Goal: Find specific page/section: Find specific page/section

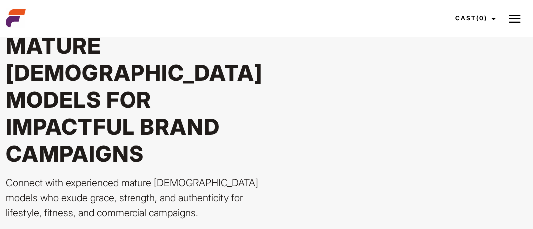
scroll to position [86, 0]
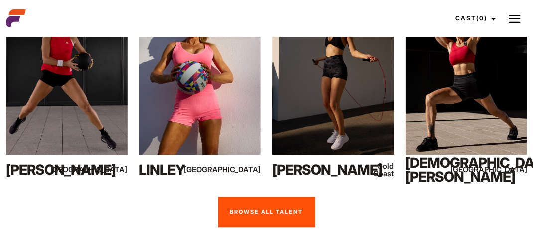
scroll to position [837, 0]
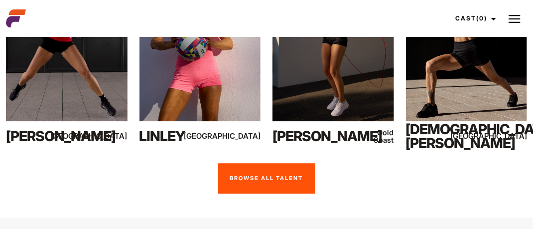
click at [285, 163] on link "Browse all talent" at bounding box center [266, 178] width 97 height 31
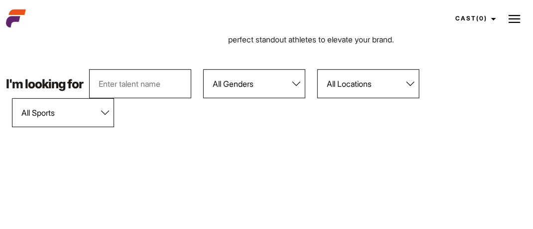
scroll to position [119, 0]
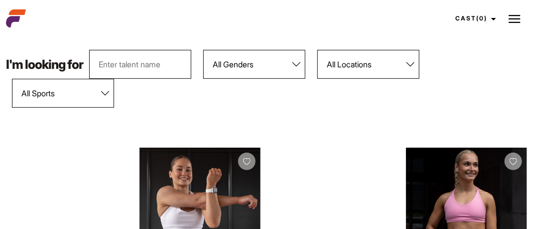
click at [297, 62] on select "All Genders Female Male" at bounding box center [254, 64] width 102 height 29
click at [204, 50] on select "All Genders Female Male" at bounding box center [254, 64] width 102 height 29
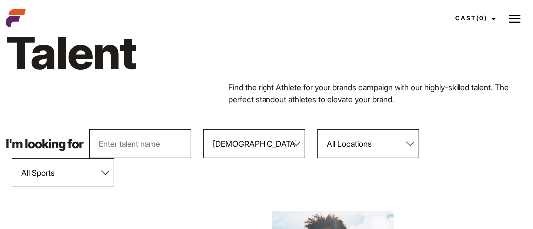
scroll to position [0, 0]
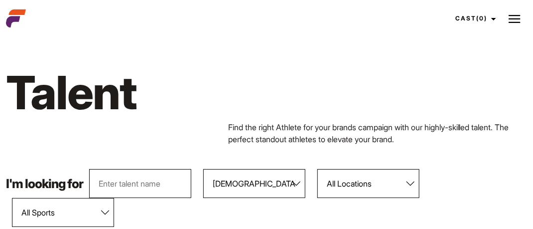
click at [295, 180] on select "All Genders Female Male" at bounding box center [254, 183] width 102 height 29
select select "104"
click at [204, 169] on select "All Genders Female Male" at bounding box center [254, 183] width 102 height 29
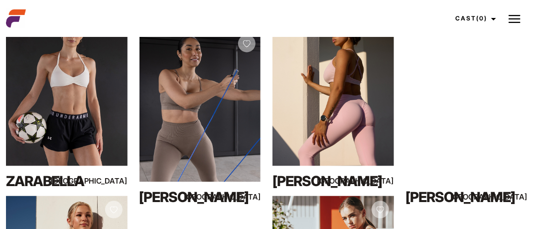
scroll to position [405, 0]
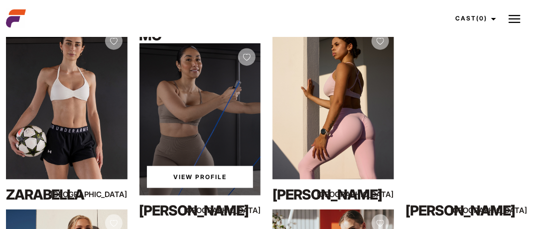
click at [191, 176] on link "View Profile" at bounding box center [200, 177] width 107 height 22
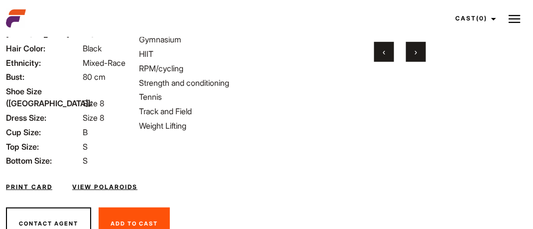
scroll to position [248, 0]
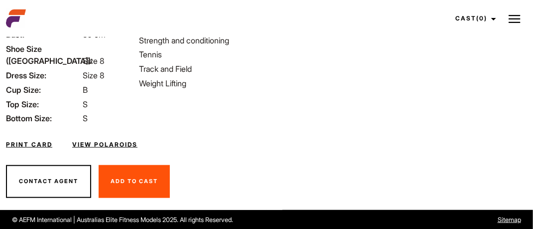
click at [120, 144] on link "View Polaroids" at bounding box center [104, 144] width 65 height 9
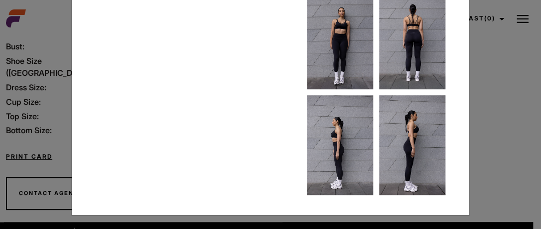
scroll to position [80, 0]
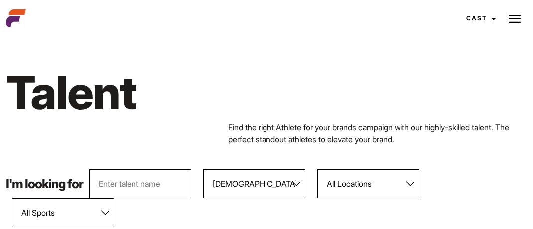
select select "104"
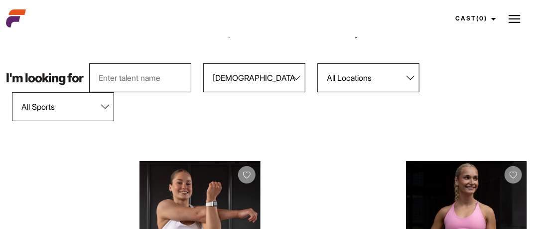
scroll to position [73, 0]
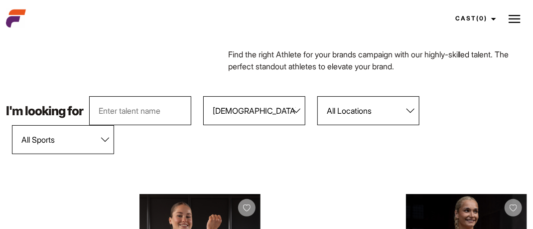
click at [105, 139] on select "All Sports 100 Meter Butterfly Acrobatics Aerial awareness Aerobics AFL Aflw Am…" at bounding box center [63, 139] width 102 height 29
select select "46"
click at [12, 125] on select "All Sports 100 Meter Butterfly Acrobatics Aerial awareness Aerobics AFL Aflw Am…" at bounding box center [63, 139] width 102 height 29
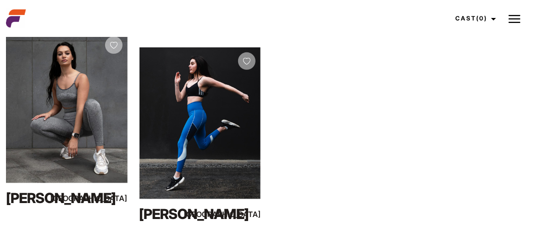
scroll to position [246, 0]
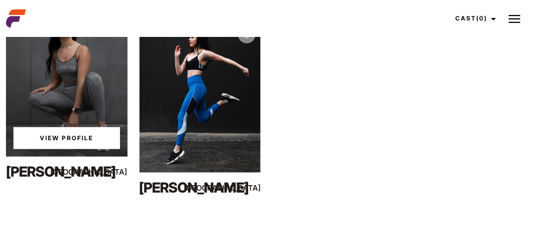
click at [63, 139] on link "View Profile" at bounding box center [66, 138] width 107 height 22
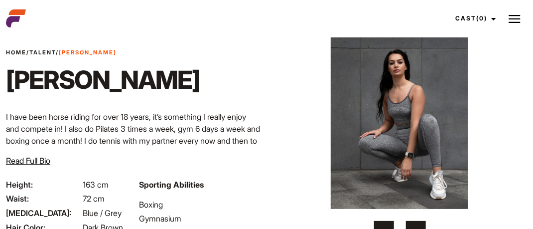
scroll to position [46, 0]
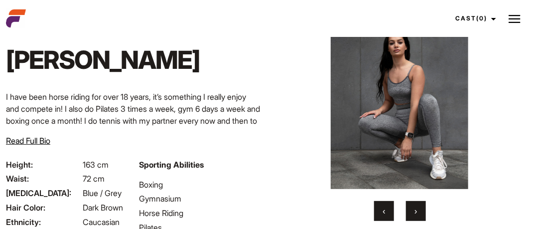
click at [417, 211] on button "›" at bounding box center [416, 211] width 20 height 20
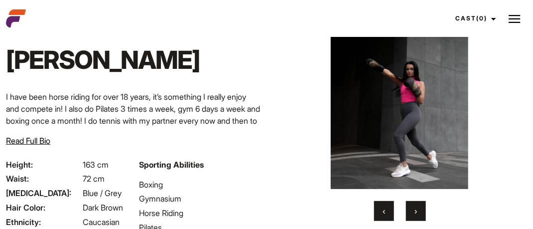
click at [417, 211] on button "›" at bounding box center [416, 211] width 20 height 20
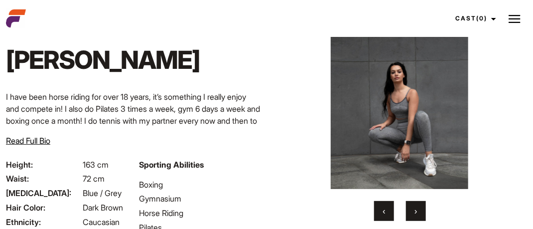
click at [417, 211] on button "›" at bounding box center [416, 211] width 20 height 20
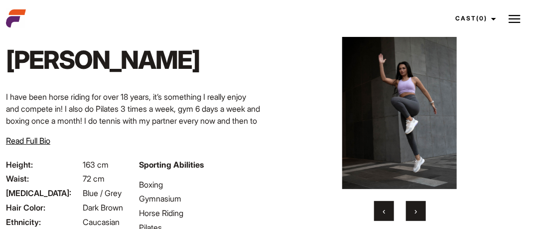
click at [417, 211] on button "›" at bounding box center [416, 211] width 20 height 20
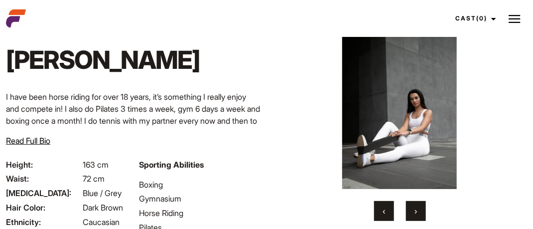
click at [417, 211] on button "›" at bounding box center [416, 211] width 20 height 20
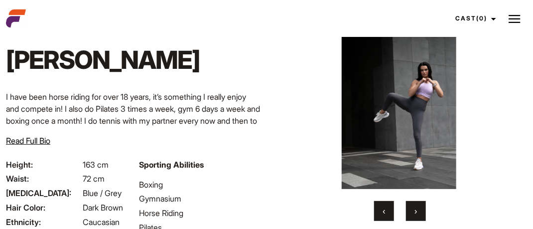
click at [417, 211] on button "›" at bounding box center [416, 211] width 20 height 20
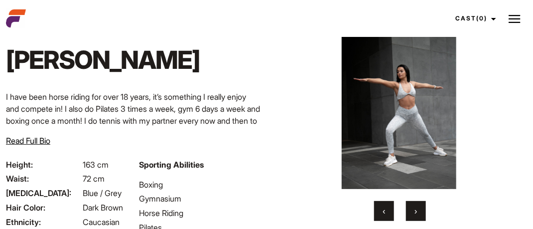
click at [417, 211] on button "›" at bounding box center [416, 211] width 20 height 20
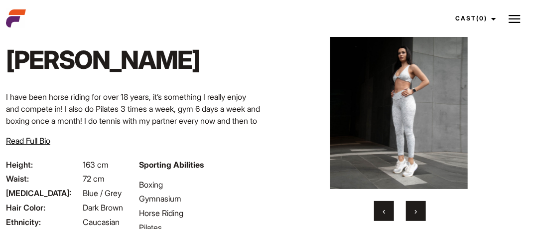
click at [417, 211] on button "›" at bounding box center [416, 211] width 20 height 20
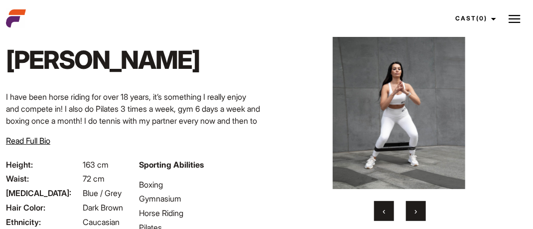
click at [417, 211] on button "›" at bounding box center [416, 211] width 20 height 20
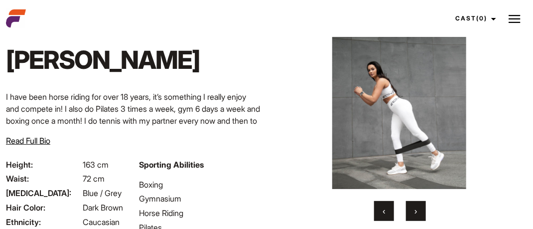
click at [417, 211] on button "›" at bounding box center [416, 211] width 20 height 20
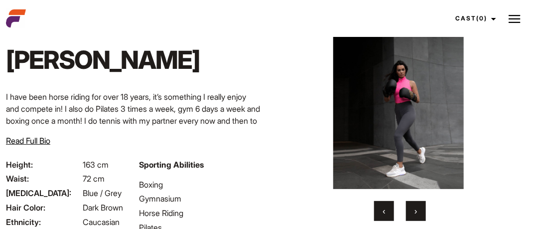
click at [417, 211] on button "›" at bounding box center [416, 211] width 20 height 20
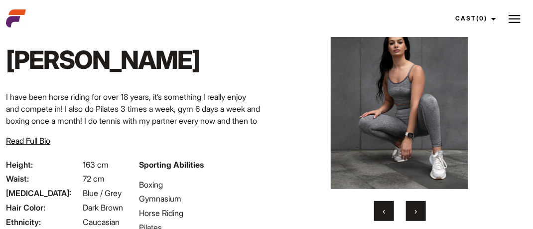
click at [417, 211] on button "›" at bounding box center [416, 211] width 20 height 20
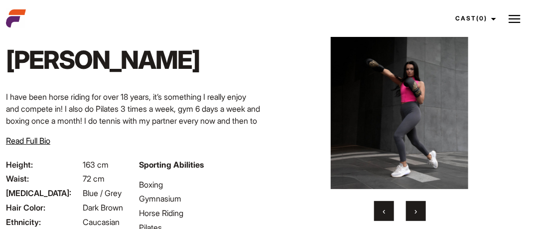
click at [417, 211] on button "›" at bounding box center [416, 211] width 20 height 20
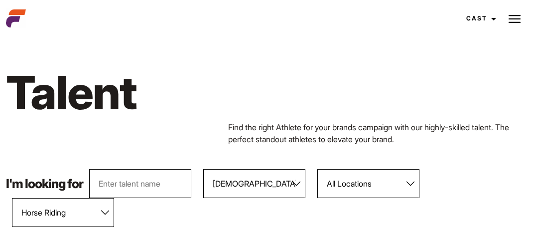
select select "104"
select select "46"
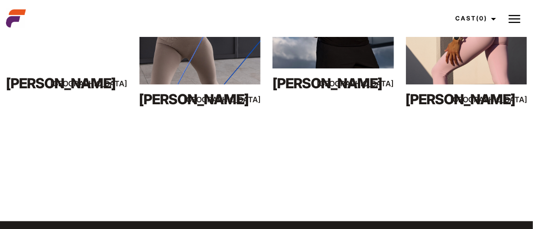
scroll to position [723, 0]
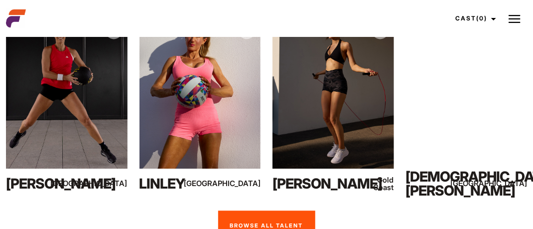
scroll to position [837, 0]
